Goal: Task Accomplishment & Management: Manage account settings

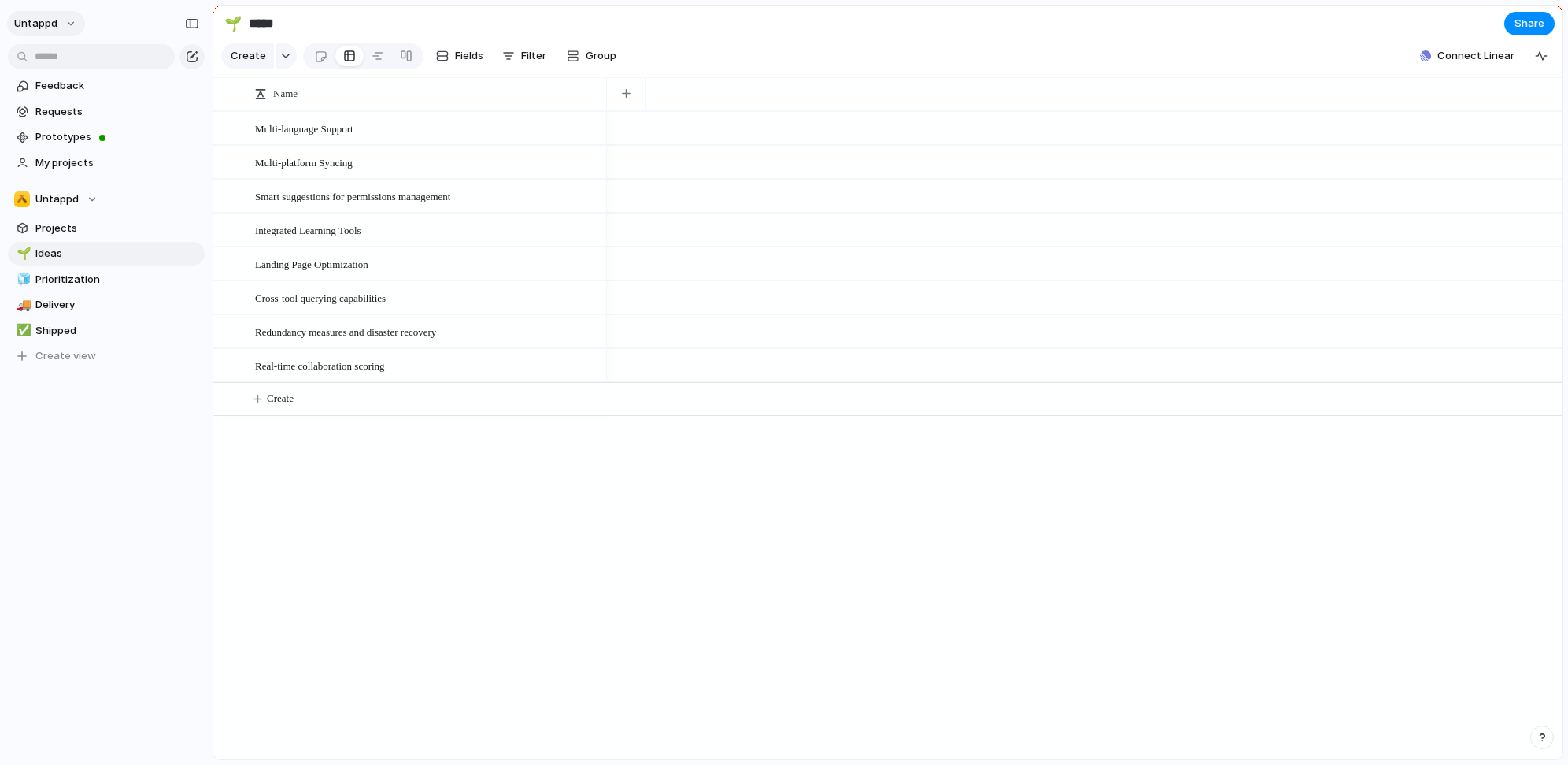
click at [36, 14] on button "Untappd" at bounding box center [45, 23] width 78 height 25
click at [138, 556] on div "Settings Invite members Change theme Sign out" at bounding box center [784, 382] width 1568 height 765
click at [72, 195] on span "Untappd" at bounding box center [57, 199] width 43 height 15
click at [69, 195] on div "Untappd Create new team" at bounding box center [784, 382] width 1568 height 765
click at [68, 199] on span "Untappd" at bounding box center [57, 199] width 43 height 15
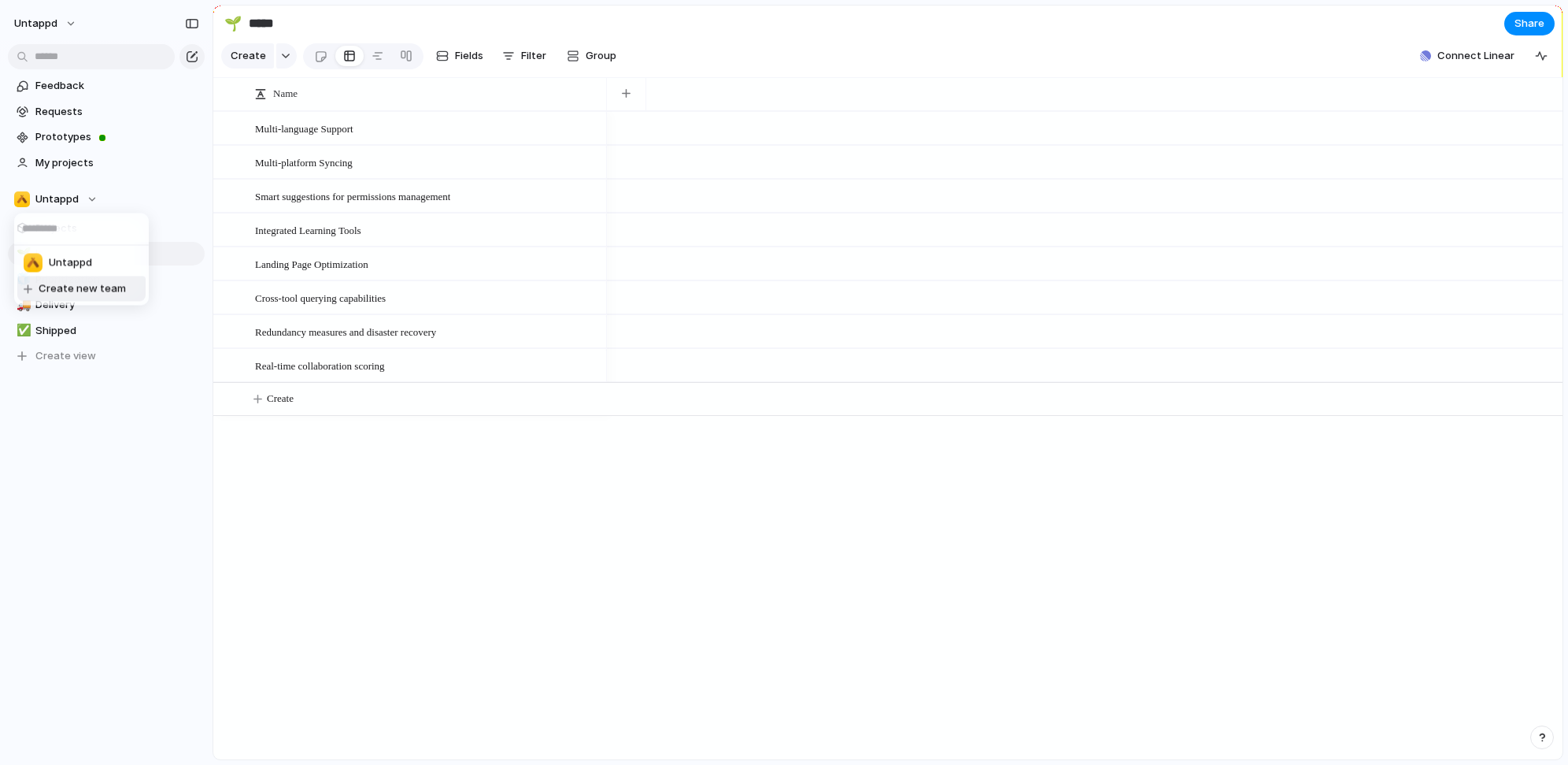
click at [393, 552] on div "Untappd Create new team" at bounding box center [784, 382] width 1568 height 765
click at [79, 130] on span "Prototypes" at bounding box center [118, 137] width 164 height 15
drag, startPoint x: 586, startPoint y: 490, endPoint x: 599, endPoint y: 487, distance: 13.3
click at [590, 489] on div "Multi-language Support Multi-platform Syncing Smart suggestions for permissions…" at bounding box center [887, 435] width 1349 height 648
click at [567, 564] on div "Multi-language Support Multi-platform Syncing Smart suggestions for permissions…" at bounding box center [887, 435] width 1349 height 648
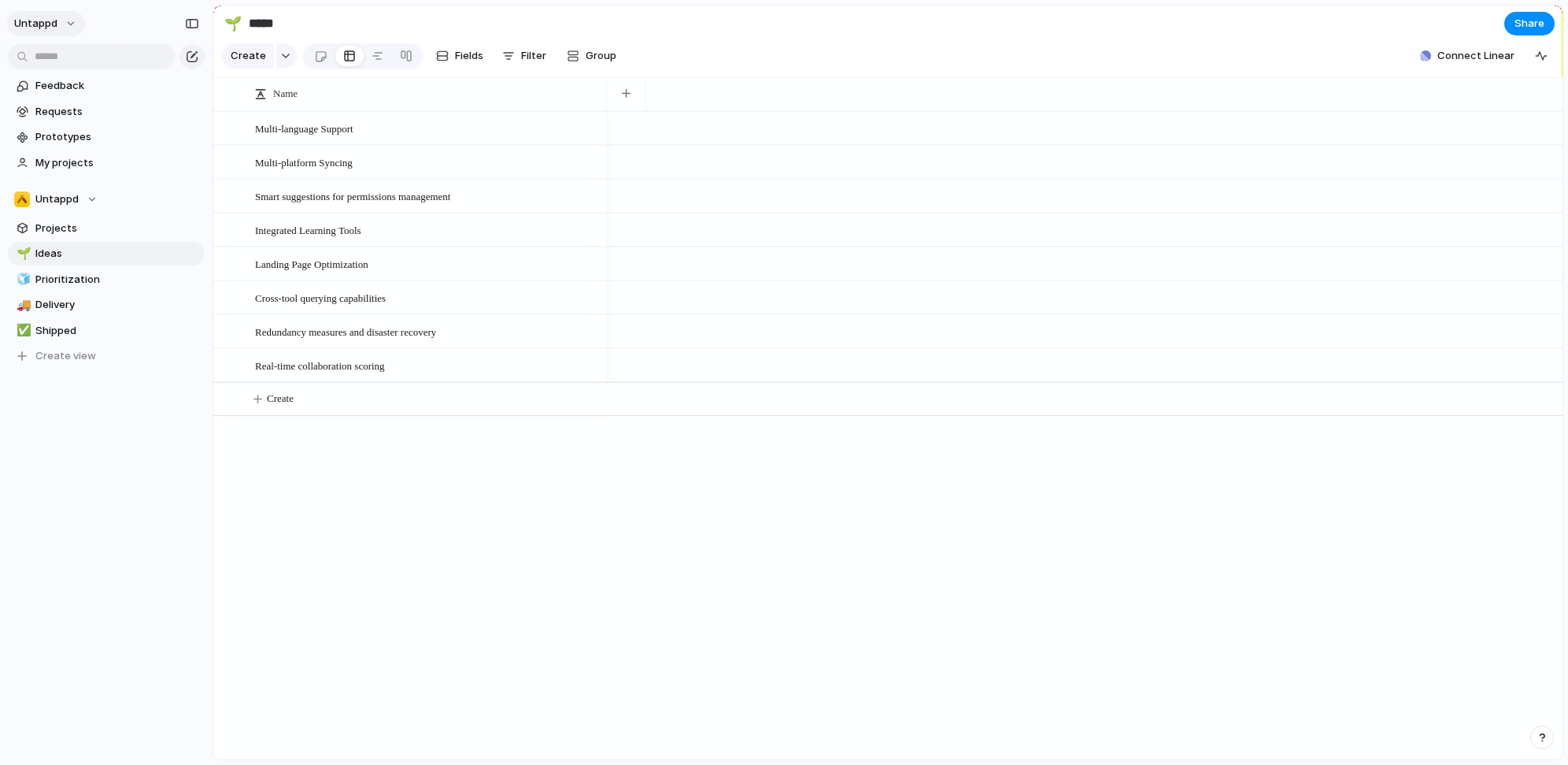
click at [52, 21] on span "Untappd" at bounding box center [36, 23] width 43 height 15
click at [48, 15] on div "Settings Invite members Change theme Sign out" at bounding box center [784, 382] width 1568 height 765
click at [76, 130] on span "Prototypes" at bounding box center [118, 137] width 164 height 15
click at [70, 19] on button "Untappd" at bounding box center [45, 23] width 78 height 25
click at [56, 21] on div "Settings Invite members Change theme Sign out" at bounding box center [784, 382] width 1568 height 765
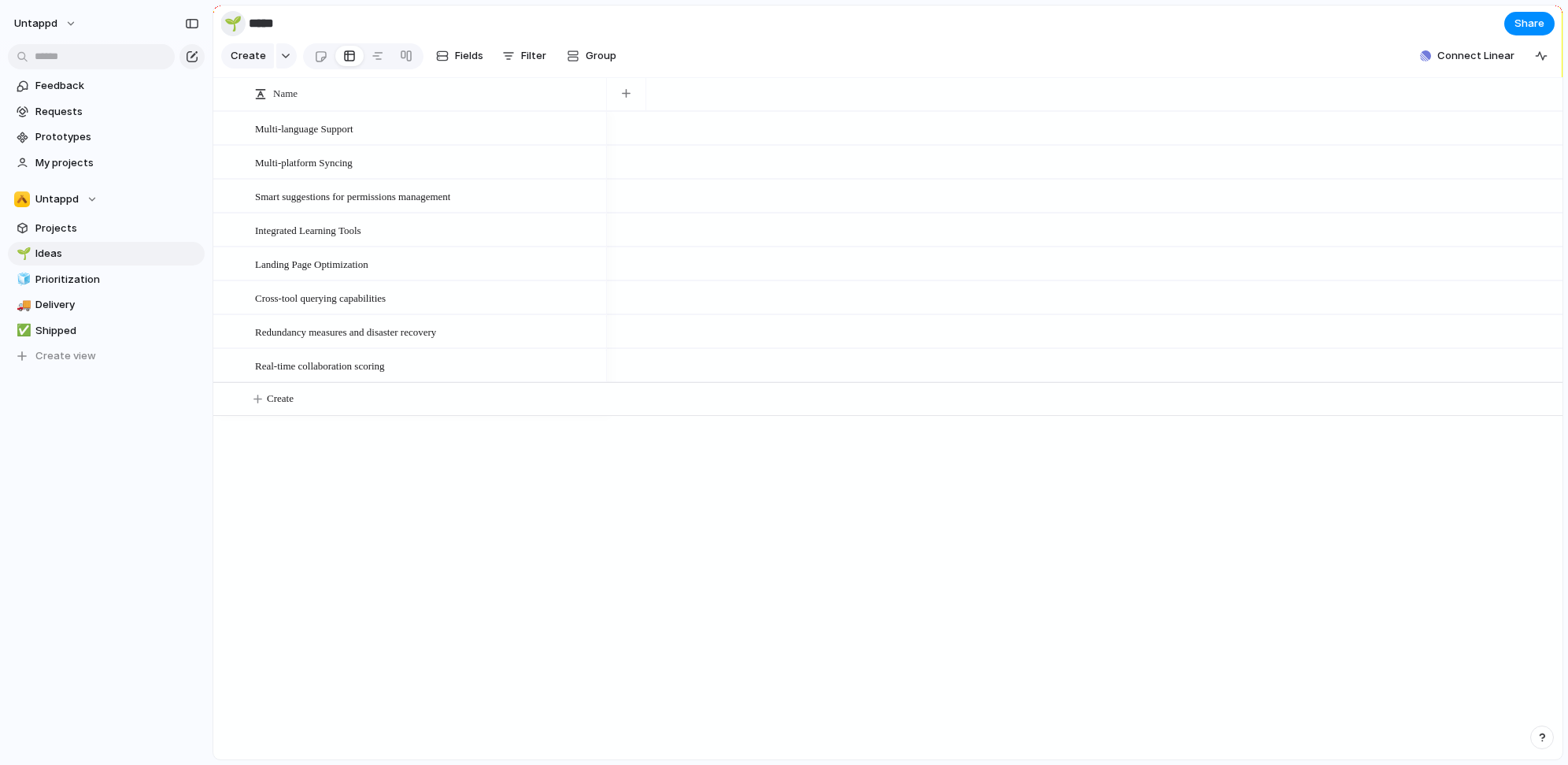
click at [228, 23] on div "🌱" at bounding box center [233, 23] width 17 height 21
click at [487, 612] on div at bounding box center [784, 382] width 1568 height 765
click at [118, 521] on div "Untappd Feedback Requests Prototypes My projects Untappd Projects 🌱 Ideas 🧊 Pri…" at bounding box center [106, 382] width 212 height 765
click at [438, 613] on div "Multi-language Support Multi-platform Syncing Smart suggestions for permissions…" at bounding box center [887, 435] width 1349 height 648
click at [468, 526] on div "Multi-language Support Multi-platform Syncing Smart suggestions for permissions…" at bounding box center [887, 435] width 1349 height 648
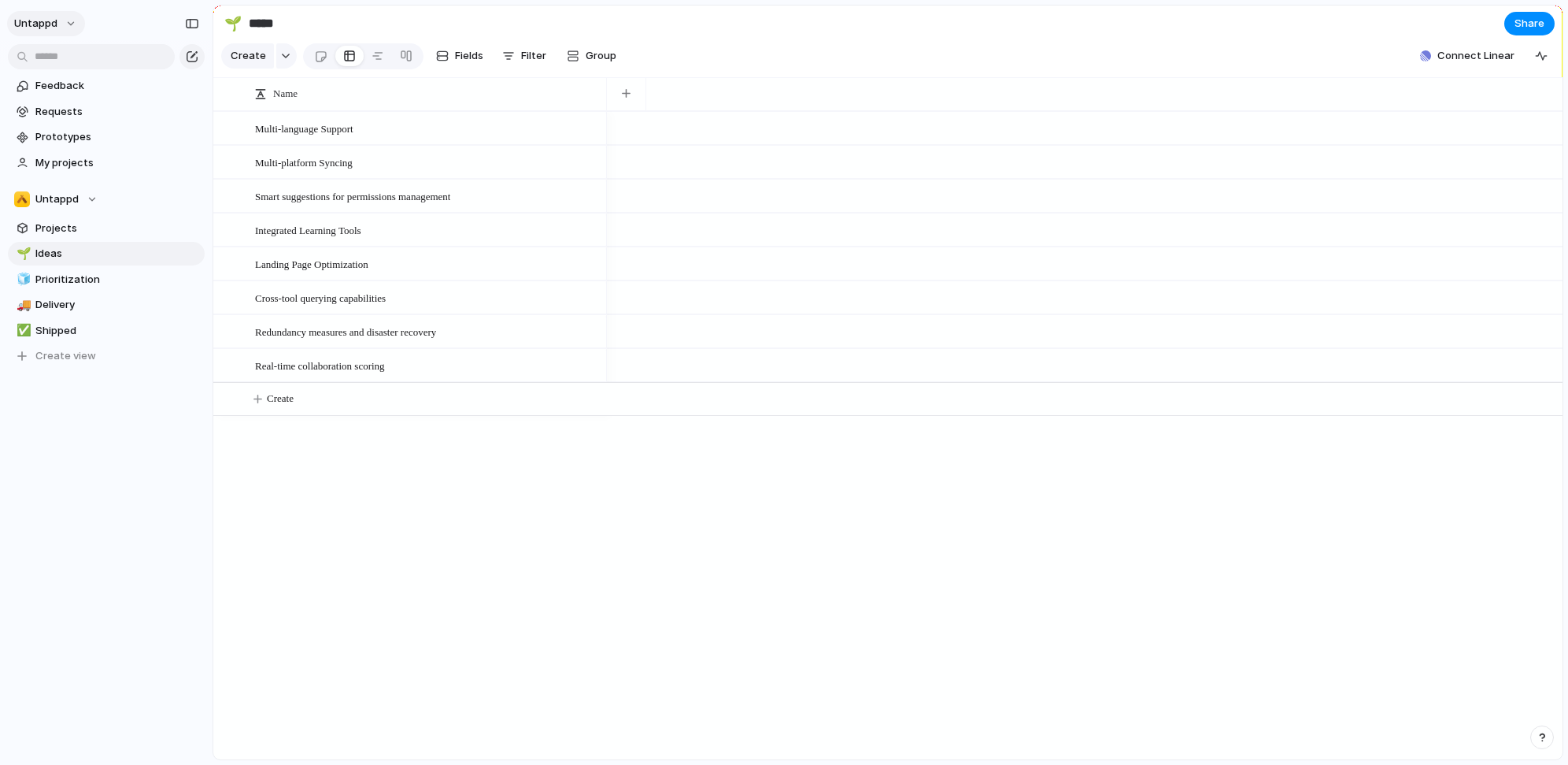
click at [68, 11] on button "Untappd" at bounding box center [45, 23] width 78 height 25
click at [60, 64] on span "Settings" at bounding box center [58, 59] width 43 height 15
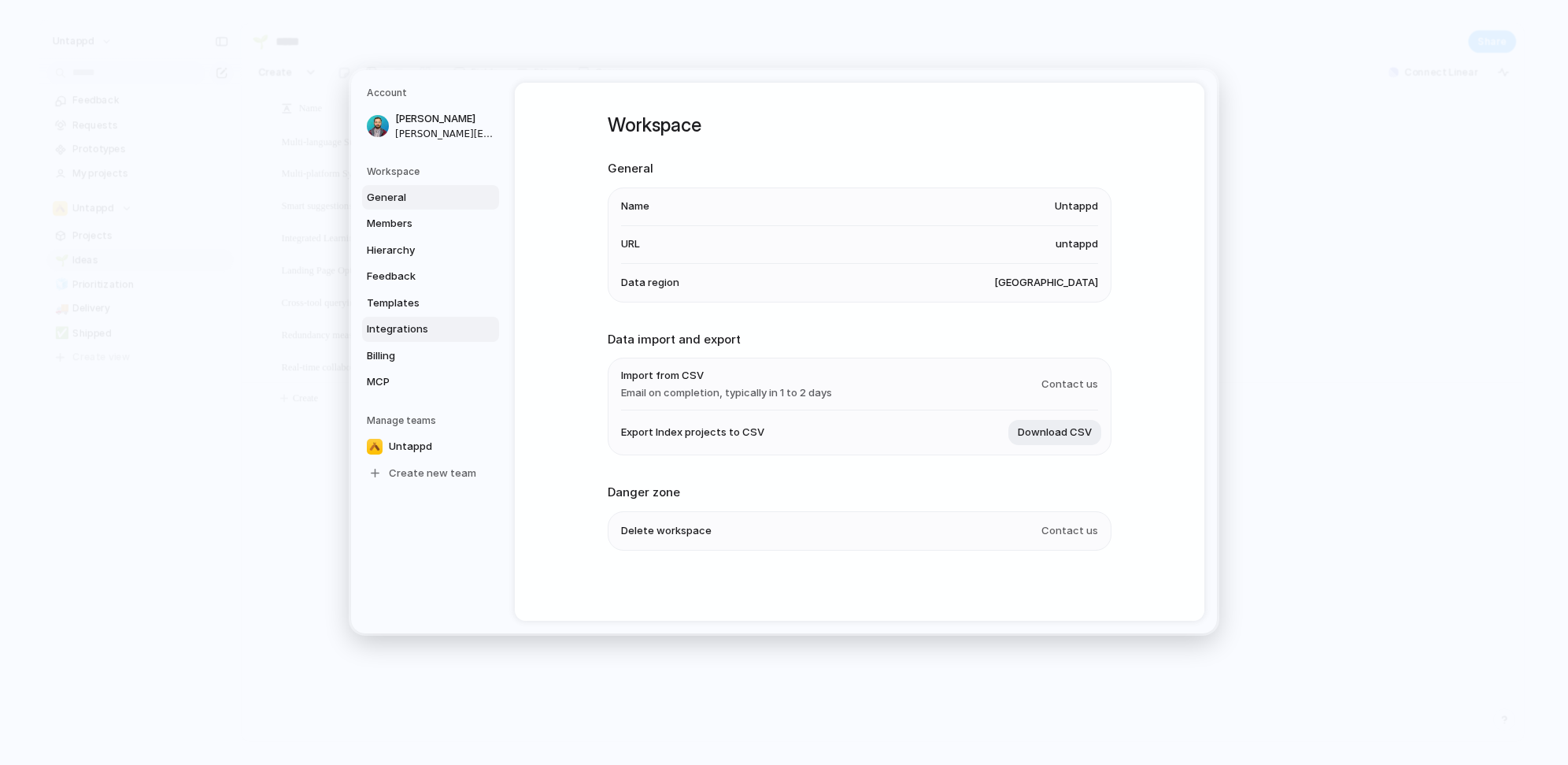
click at [417, 327] on span "Integrations" at bounding box center [417, 329] width 101 height 15
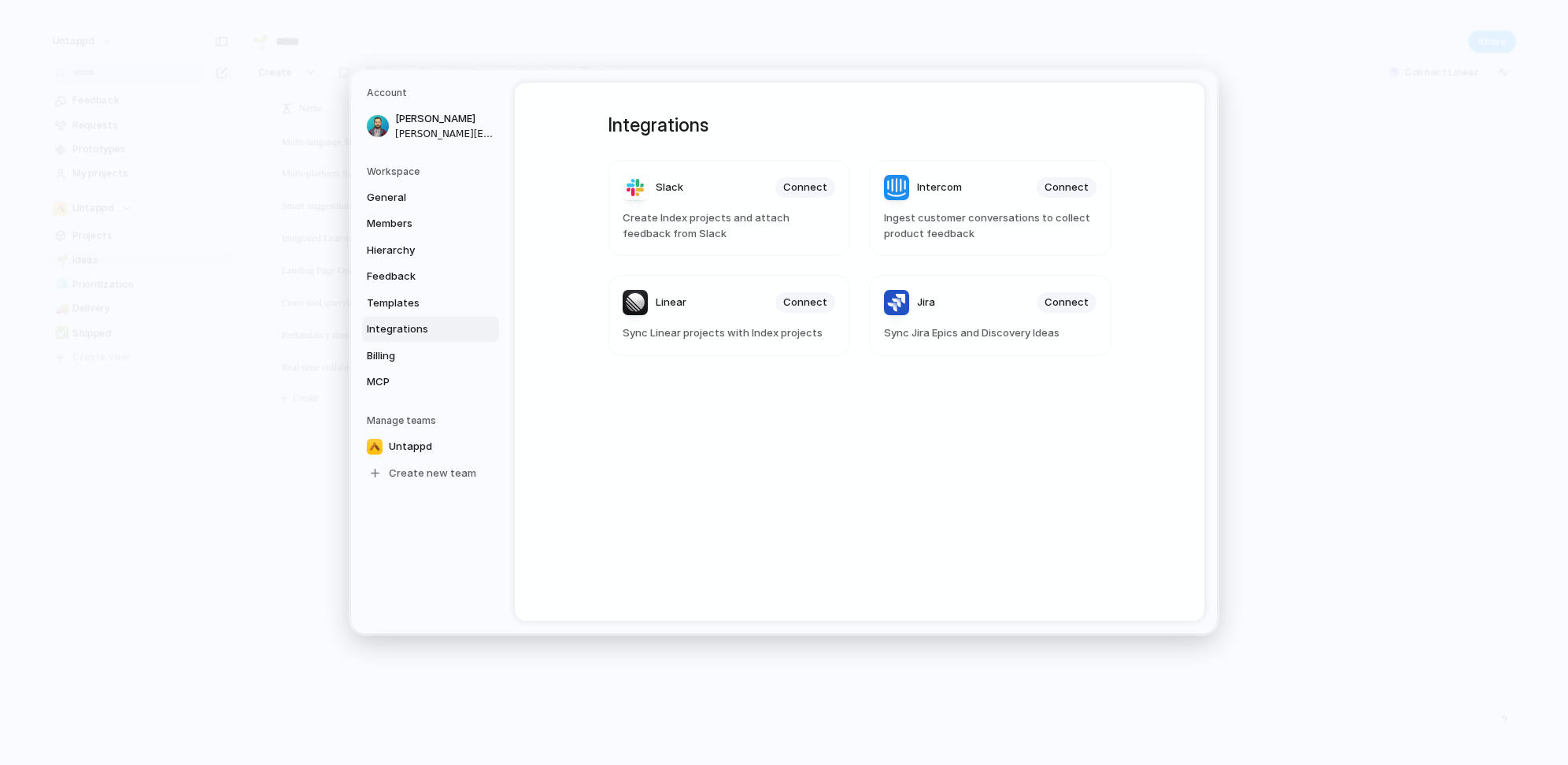
click at [869, 447] on div "Integrations Slack Connect Create Index projects and attach feedback from Slack…" at bounding box center [859, 352] width 560 height 538
click at [664, 466] on div "Integrations Slack Connect Create Index projects and attach feedback from Slack…" at bounding box center [859, 352] width 560 height 538
click at [684, 482] on div "Integrations Slack Connect Create Index projects and attach feedback from Slack…" at bounding box center [859, 352] width 560 height 538
